Goal: Information Seeking & Learning: Learn about a topic

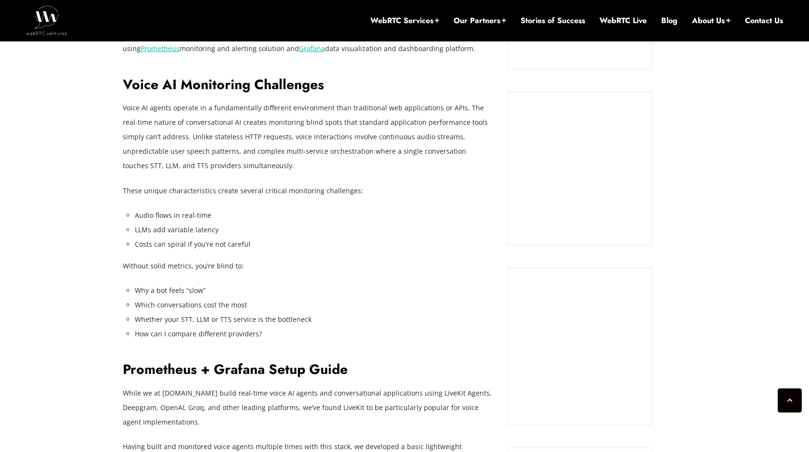
scroll to position [886, 0]
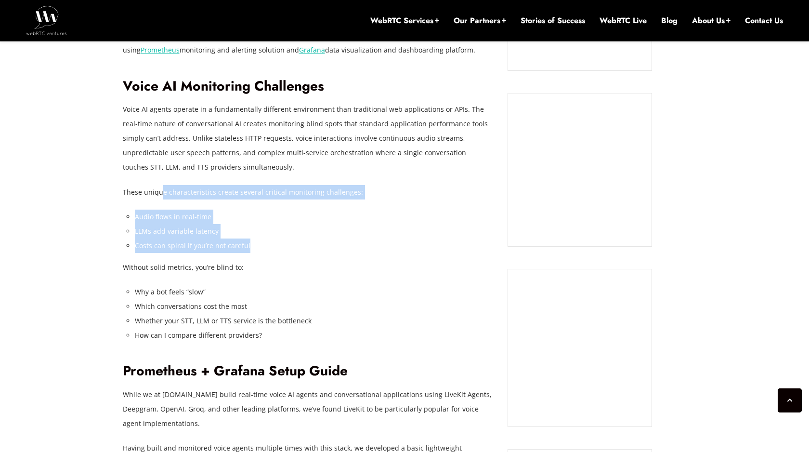
drag, startPoint x: 161, startPoint y: 191, endPoint x: 256, endPoint y: 244, distance: 108.5
click at [256, 244] on li "Costs can spiral if you’re not careful" at bounding box center [314, 245] width 359 height 14
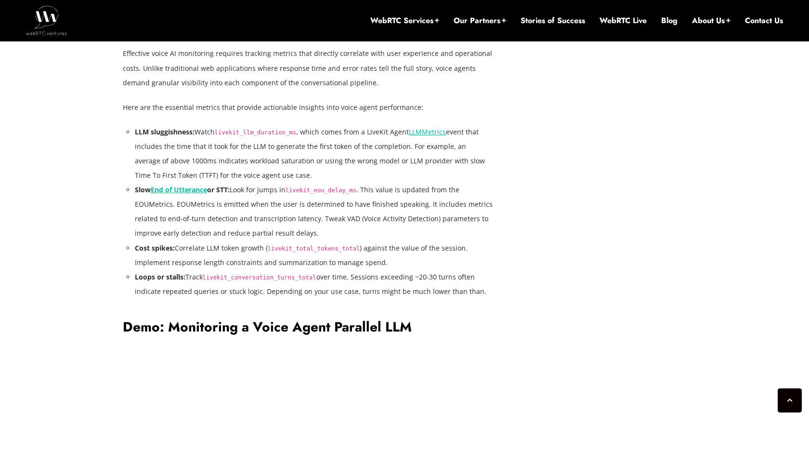
scroll to position [1865, 0]
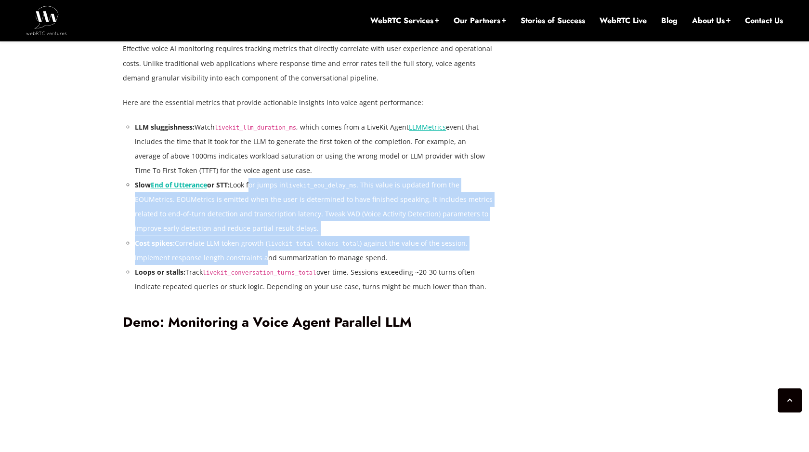
drag, startPoint x: 252, startPoint y: 188, endPoint x: 263, endPoint y: 254, distance: 66.8
click at [263, 254] on ul "LLM sluggishness: Watch livekit_llm_duration_ms , which comes from a LiveKit Ag…" at bounding box center [314, 207] width 359 height 174
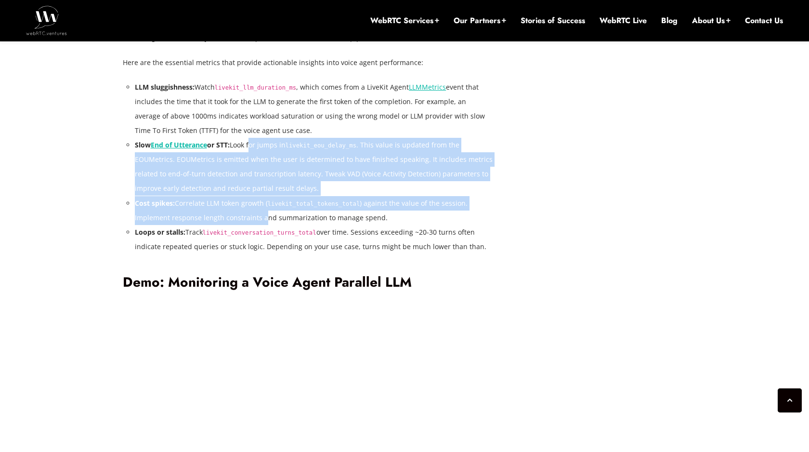
scroll to position [1906, 0]
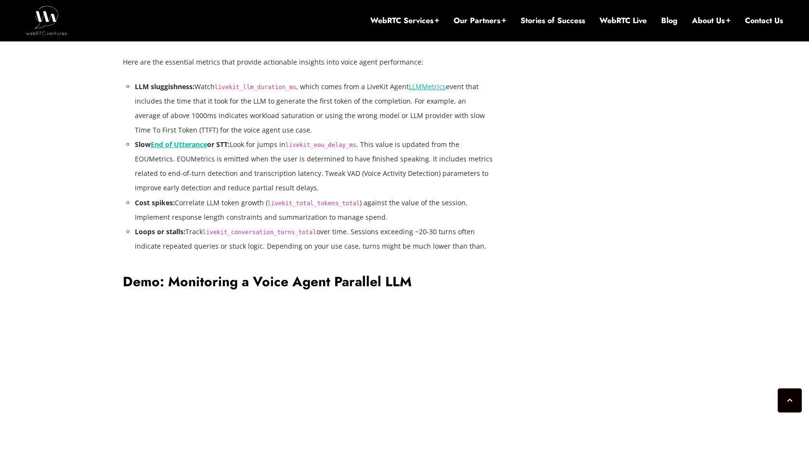
click at [491, 230] on li "Loops or stalls: Track livekit_conversation_turns_total over time. Sessions exc…" at bounding box center [314, 239] width 359 height 29
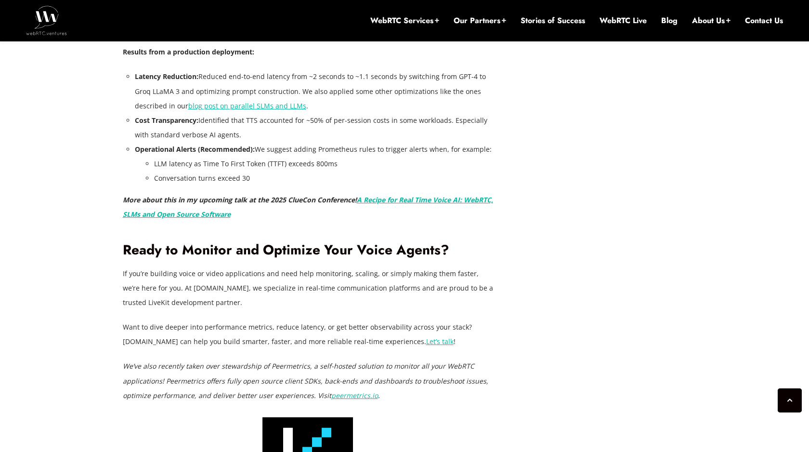
scroll to position [2715, 0]
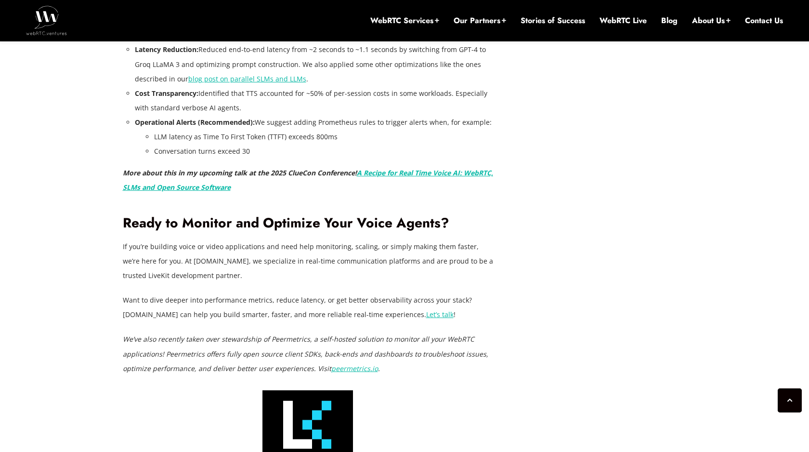
drag, startPoint x: 214, startPoint y: 246, endPoint x: 343, endPoint y: 277, distance: 131.8
click at [343, 277] on p "If you’re building voice or video applications and need help monitoring, scalin…" at bounding box center [308, 260] width 371 height 43
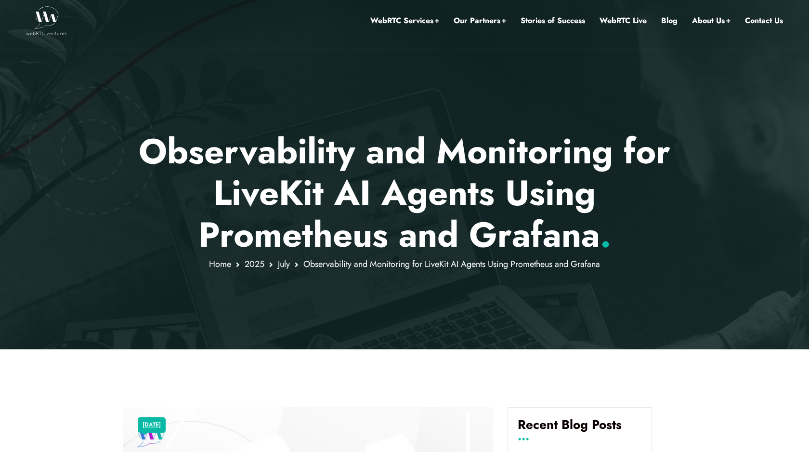
scroll to position [0, 0]
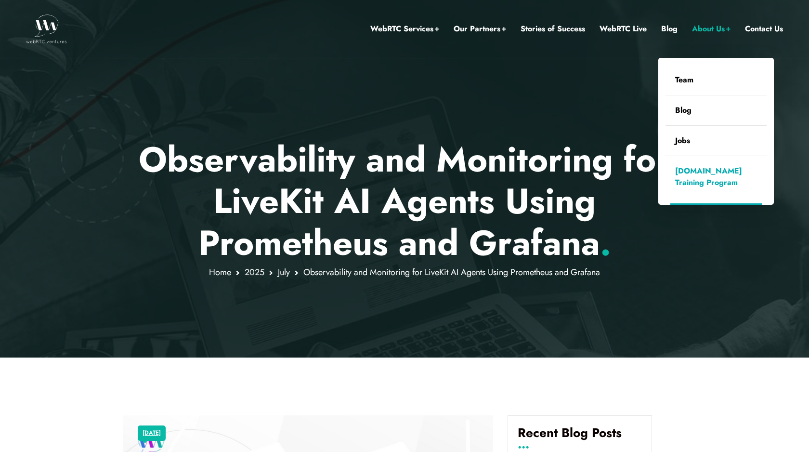
click at [691, 170] on link "[DOMAIN_NAME] Training Program" at bounding box center [716, 176] width 101 height 41
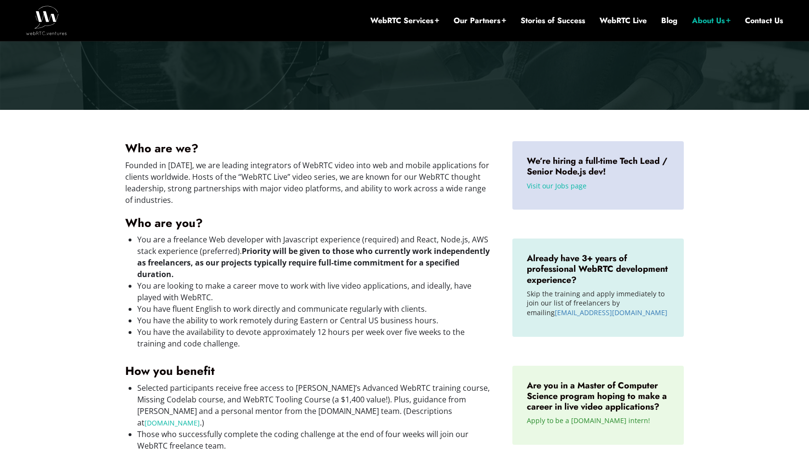
scroll to position [233, 0]
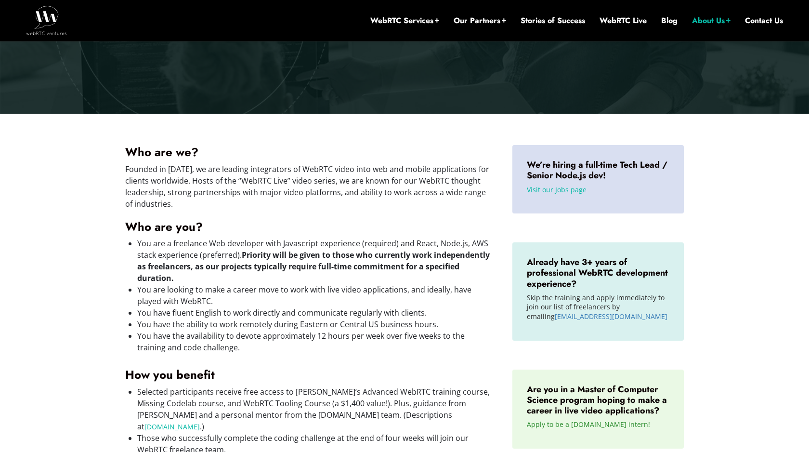
drag, startPoint x: 194, startPoint y: 314, endPoint x: 386, endPoint y: 325, distance: 192.1
click at [386, 325] on ul "You are a freelance Web developer with Javascript experience (required) and Rea…" at bounding box center [315, 296] width 356 height 116
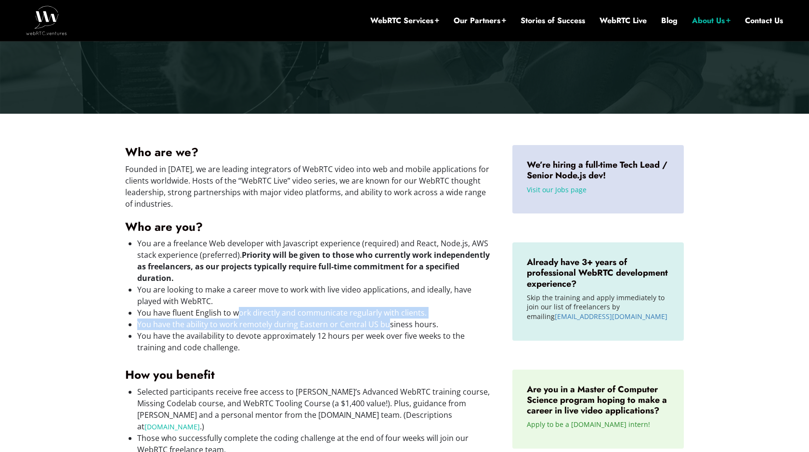
drag, startPoint x: 386, startPoint y: 325, endPoint x: 236, endPoint y: 314, distance: 150.2
click at [236, 314] on ul "You are a freelance Web developer with Javascript experience (required) and Rea…" at bounding box center [315, 296] width 356 height 116
click at [236, 314] on li "You have fluent English to work directly and communicate regularly with clients." at bounding box center [315, 313] width 356 height 12
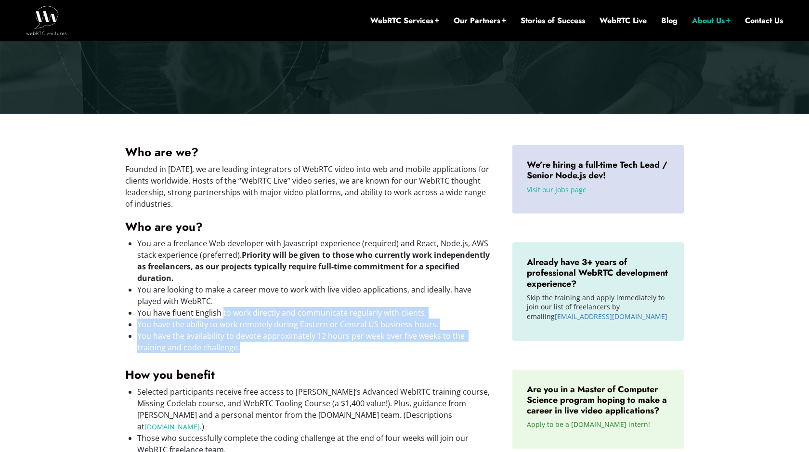
drag, startPoint x: 222, startPoint y: 314, endPoint x: 312, endPoint y: 350, distance: 97.1
click at [312, 350] on ul "You are a freelance Web developer with Javascript experience (required) and Rea…" at bounding box center [315, 296] width 356 height 116
click at [312, 350] on li "You have the availability to devote approximately 12 hours per week over five w…" at bounding box center [315, 341] width 356 height 23
